Goal: Navigation & Orientation: Find specific page/section

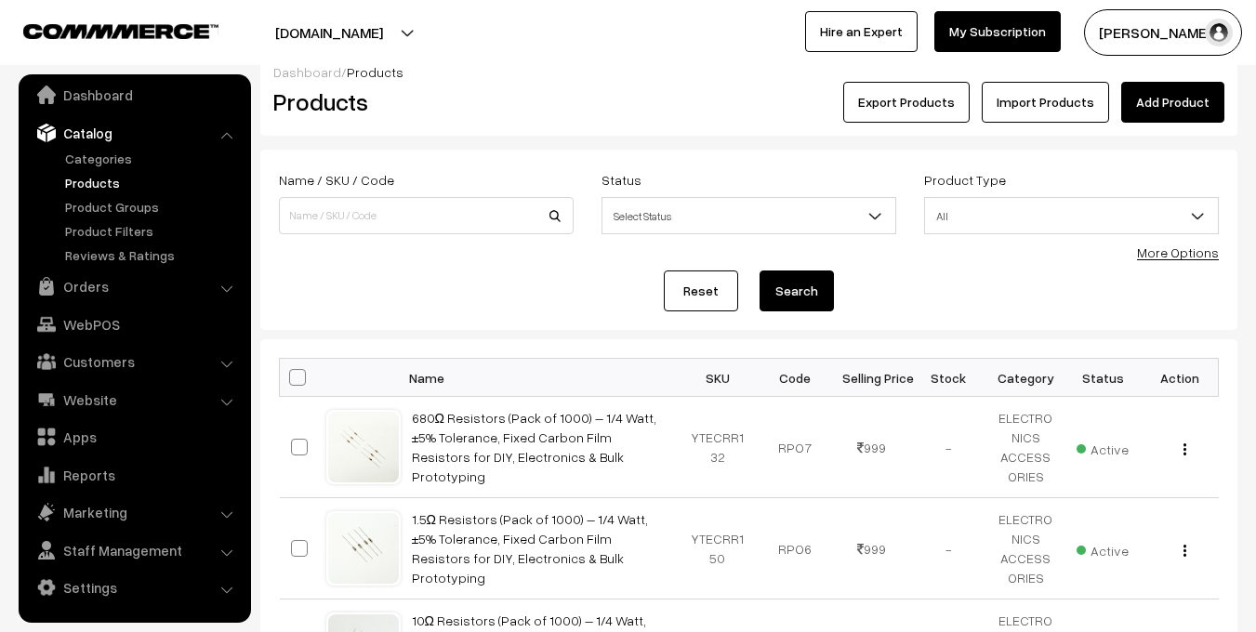
scroll to position [21, 0]
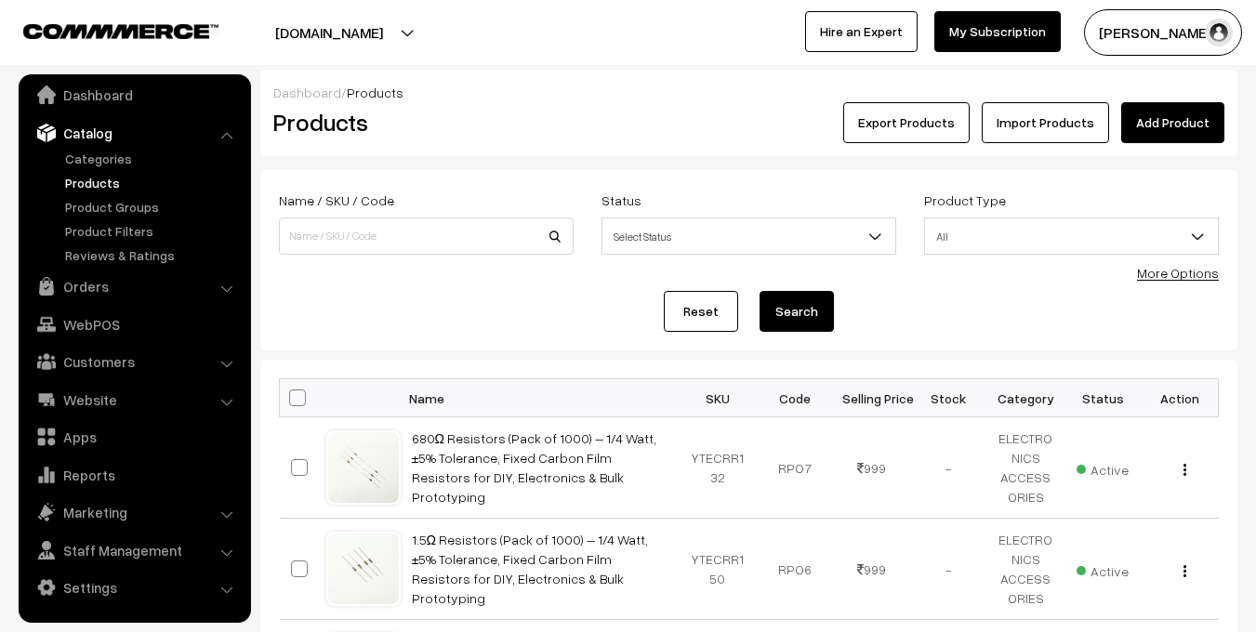
click at [85, 182] on link "Products" at bounding box center [152, 183] width 184 height 20
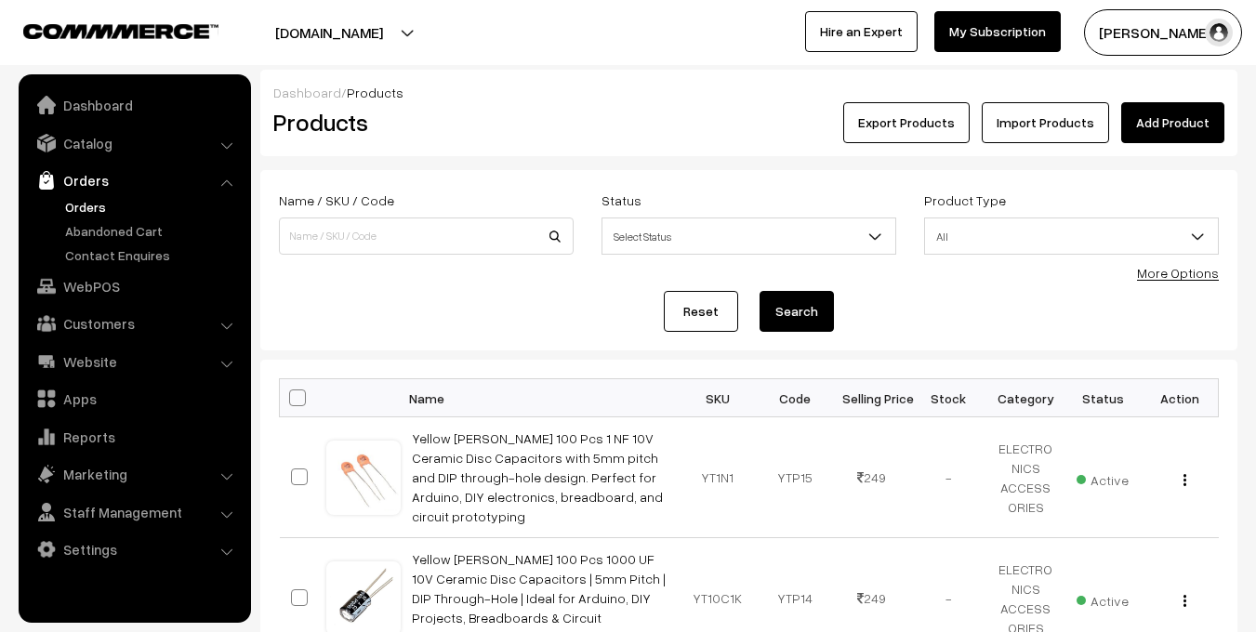
click at [82, 201] on link "Orders" at bounding box center [152, 207] width 184 height 20
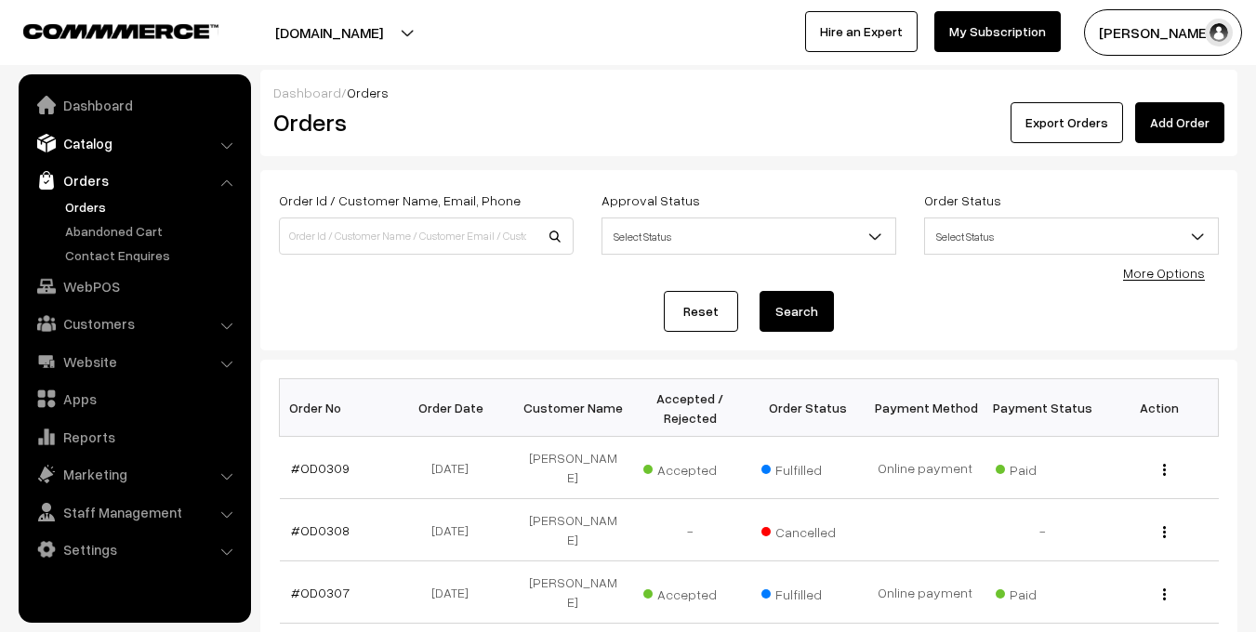
click at [85, 137] on link "Catalog" at bounding box center [133, 142] width 221 height 33
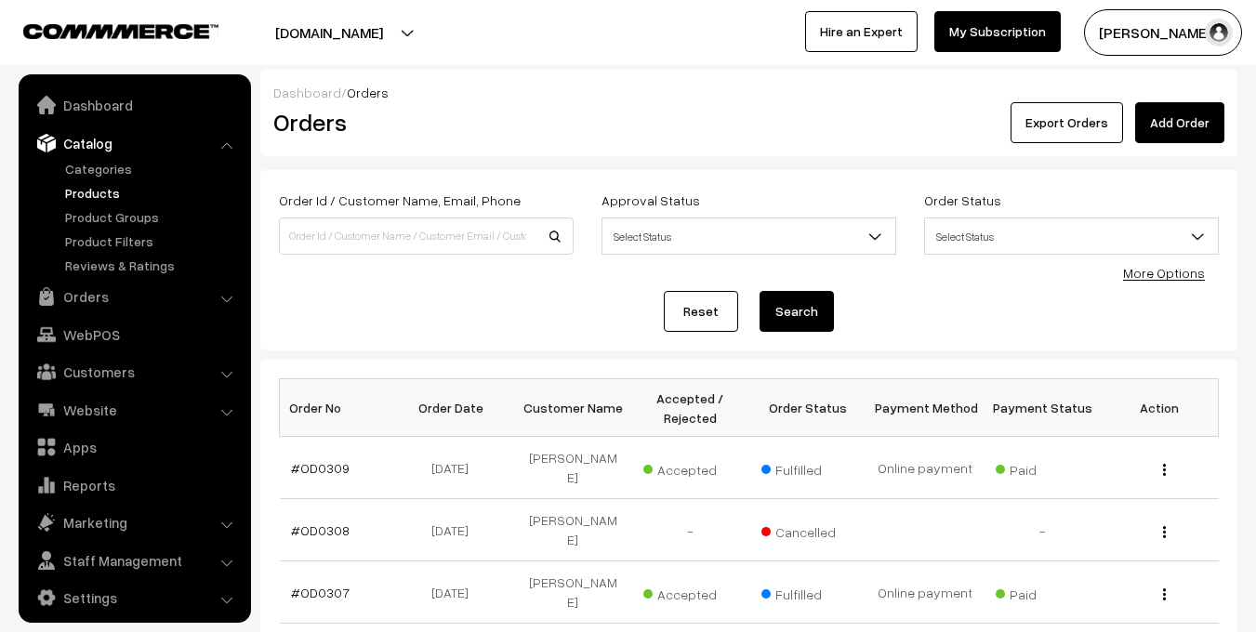
click at [97, 186] on link "Products" at bounding box center [152, 193] width 184 height 20
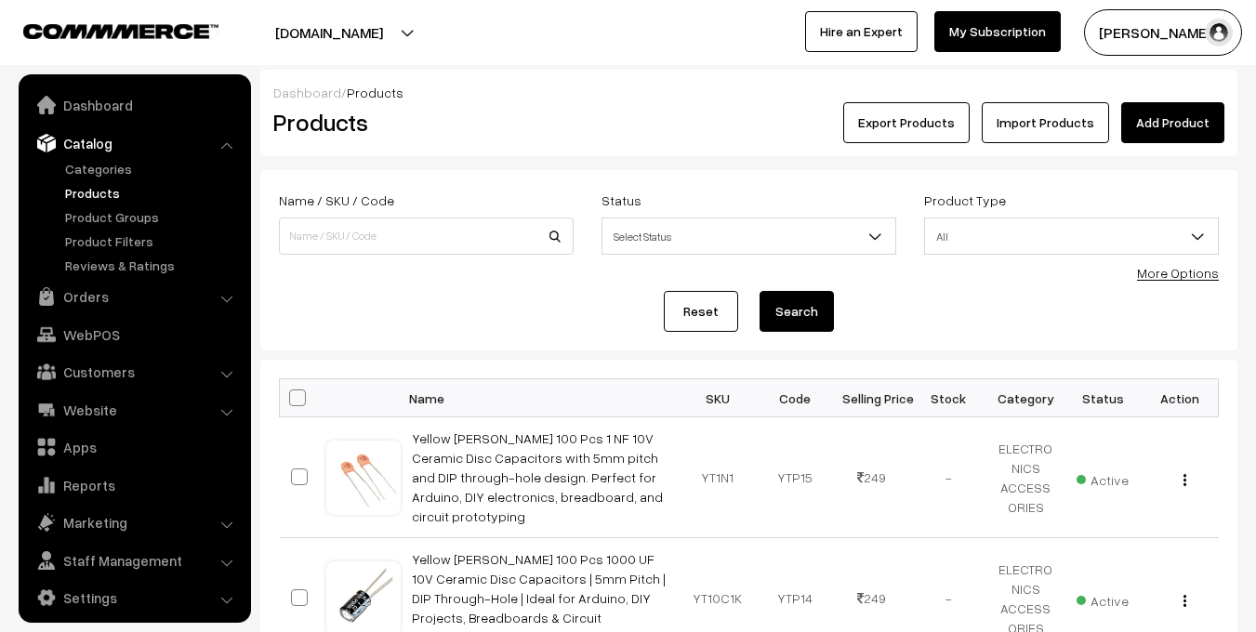
scroll to position [10, 0]
